Goal: Transaction & Acquisition: Purchase product/service

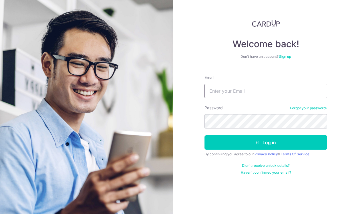
click at [220, 93] on input "Email" at bounding box center [266, 91] width 123 height 14
type input "[EMAIL_ADDRESS][DOMAIN_NAME]"
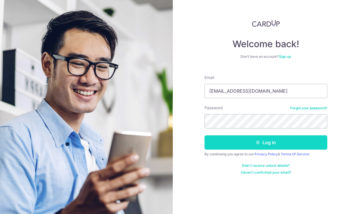
click at [277, 141] on button "Log in" at bounding box center [266, 142] width 123 height 14
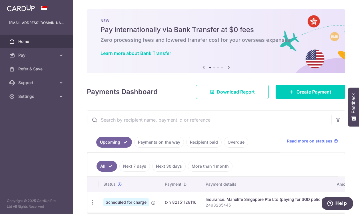
click at [28, 40] on span "Home" at bounding box center [37, 42] width 38 height 6
click at [24, 53] on span "Pay" at bounding box center [37, 55] width 38 height 6
click at [21, 10] on img at bounding box center [21, 8] width 28 height 7
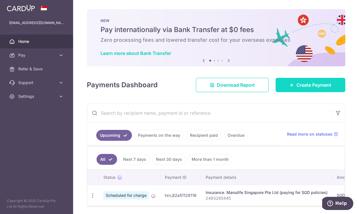
click at [311, 83] on span "Create Payment" at bounding box center [314, 84] width 35 height 7
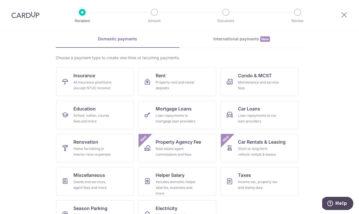
scroll to position [42, 0]
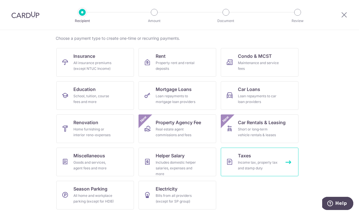
click at [257, 163] on div "Income tax, property tax and stamp duty" at bounding box center [258, 164] width 41 height 11
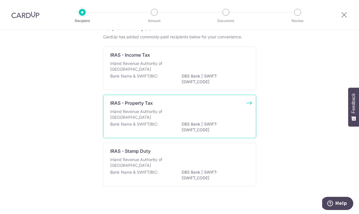
scroll to position [35, 0]
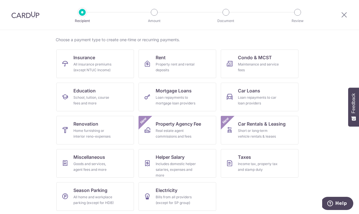
scroll to position [42, 0]
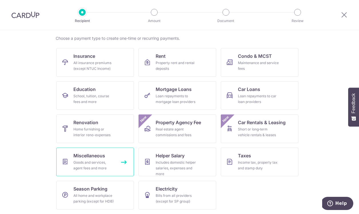
click at [84, 160] on div "Goods and services, agent fees and more" at bounding box center [93, 164] width 41 height 11
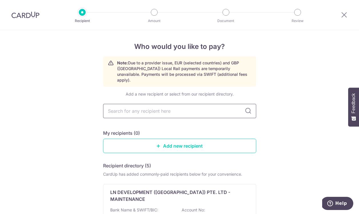
click at [153, 106] on input "text" at bounding box center [179, 111] width 153 height 14
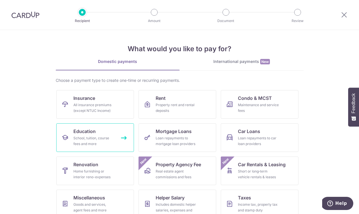
click at [93, 138] on div "School, tuition, course fees and more" at bounding box center [93, 140] width 41 height 11
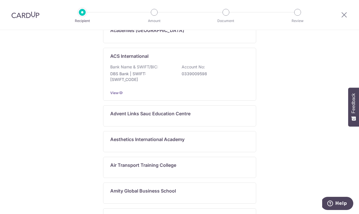
scroll to position [310, 0]
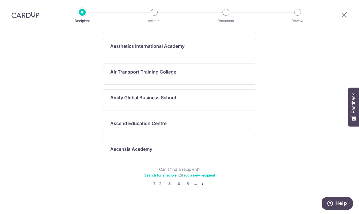
click at [180, 180] on link "4" at bounding box center [178, 183] width 7 height 7
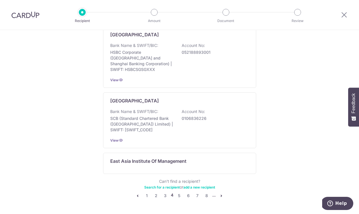
scroll to position [348, 0]
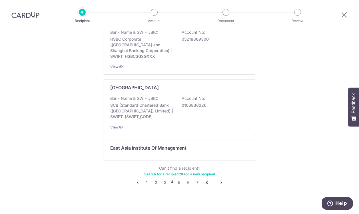
click at [207, 179] on link "8" at bounding box center [206, 182] width 7 height 7
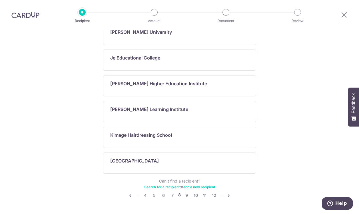
scroll to position [379, 0]
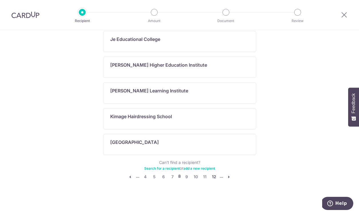
click at [215, 177] on link "12" at bounding box center [214, 176] width 7 height 7
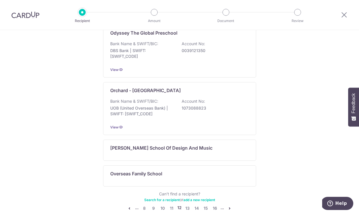
scroll to position [408, 0]
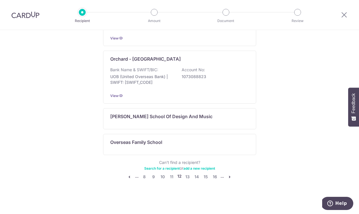
click at [230, 177] on icon "pager" at bounding box center [229, 176] width 5 height 5
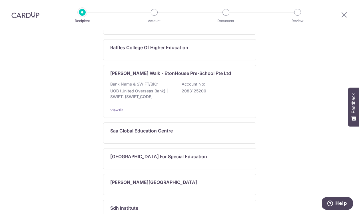
scroll to position [310, 0]
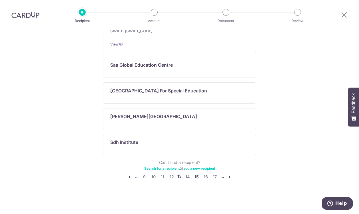
click at [197, 176] on link "15" at bounding box center [196, 176] width 7 height 7
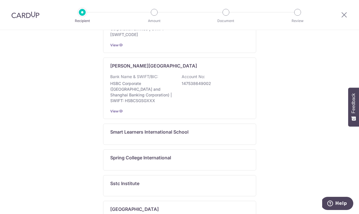
scroll to position [113, 0]
